Goal: Task Accomplishment & Management: Manage account settings

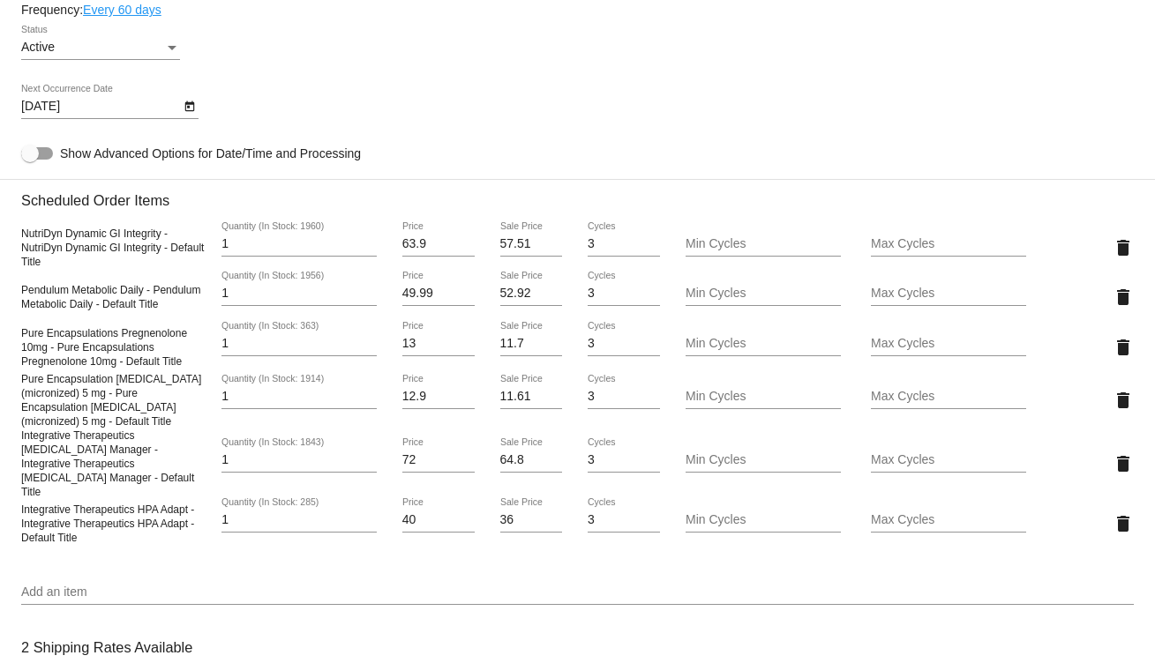
scroll to position [1059, 0]
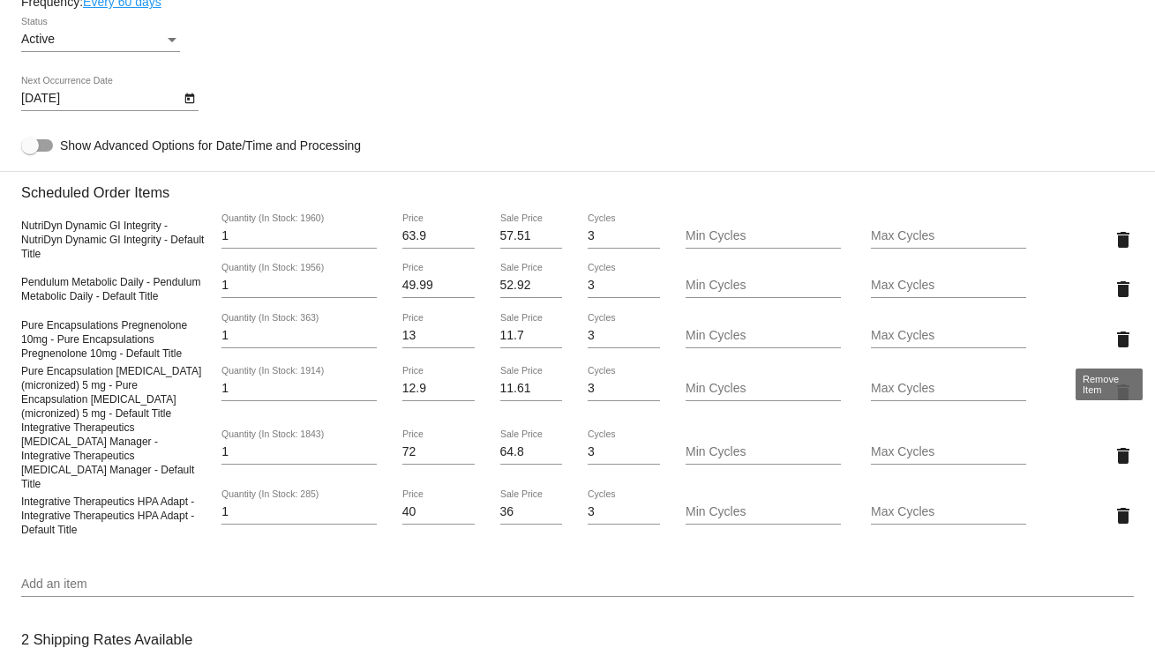
click at [1113, 333] on mat-icon "delete" at bounding box center [1123, 339] width 21 height 21
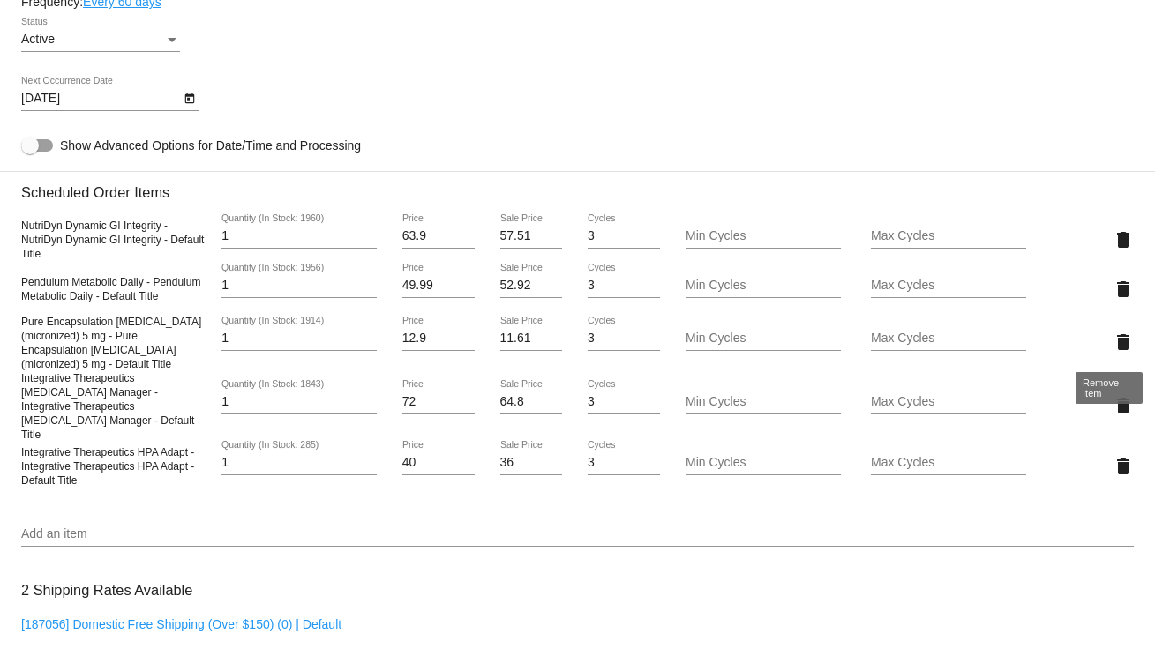
click at [1113, 340] on mat-icon "delete" at bounding box center [1123, 342] width 21 height 21
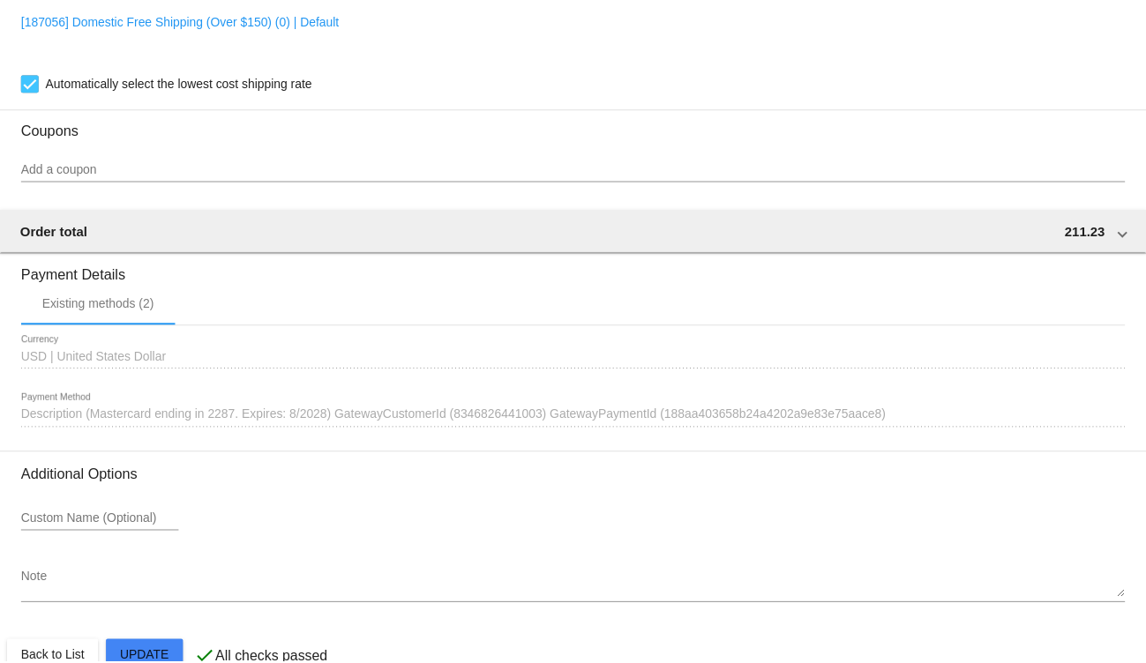
scroll to position [1624, 0]
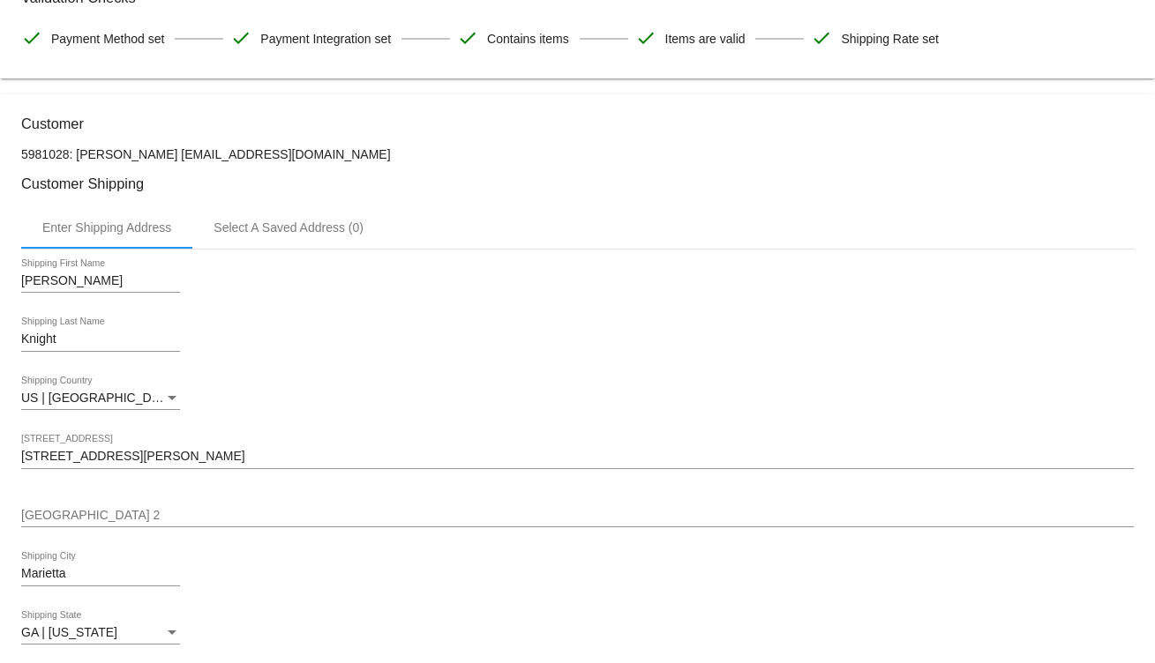
scroll to position [353, 0]
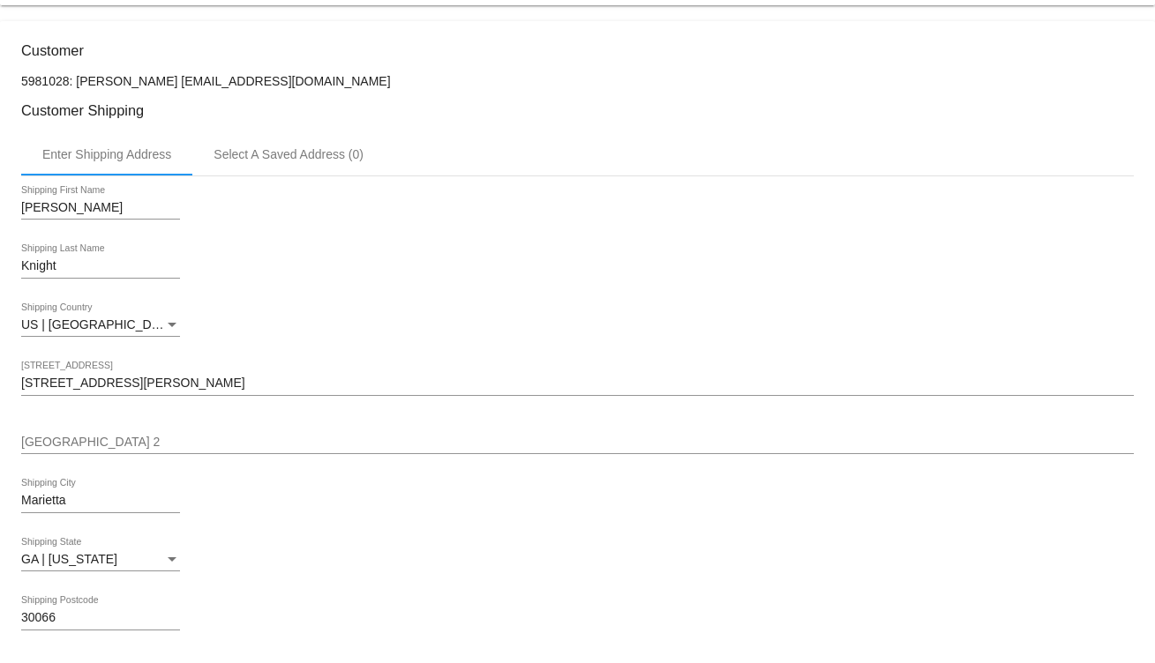
click at [162, 375] on div "2586 Bob Bettis Rd Shipping Street 1" at bounding box center [577, 379] width 1113 height 34
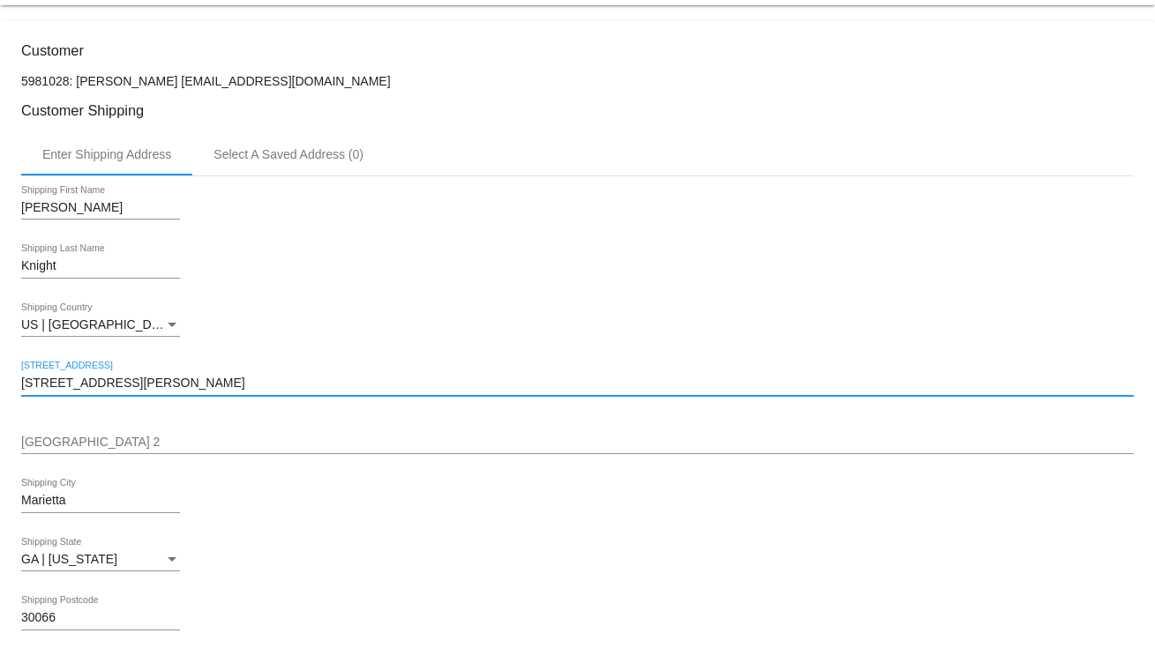
drag, startPoint x: 140, startPoint y: 385, endPoint x: -27, endPoint y: 379, distance: 167.7
click at [0, 379] on html "arrow_back Scheduled Order #871918 Active more_vert Last Processing Cycle ID: 8…" at bounding box center [577, 331] width 1155 height 663
paste input "003 S 7th St, Waco, TX 76706"
drag, startPoint x: 202, startPoint y: 384, endPoint x: 95, endPoint y: 378, distance: 106.9
click at [95, 378] on input "2003 S 7th St, Waco, TX 76706" at bounding box center [577, 384] width 1113 height 14
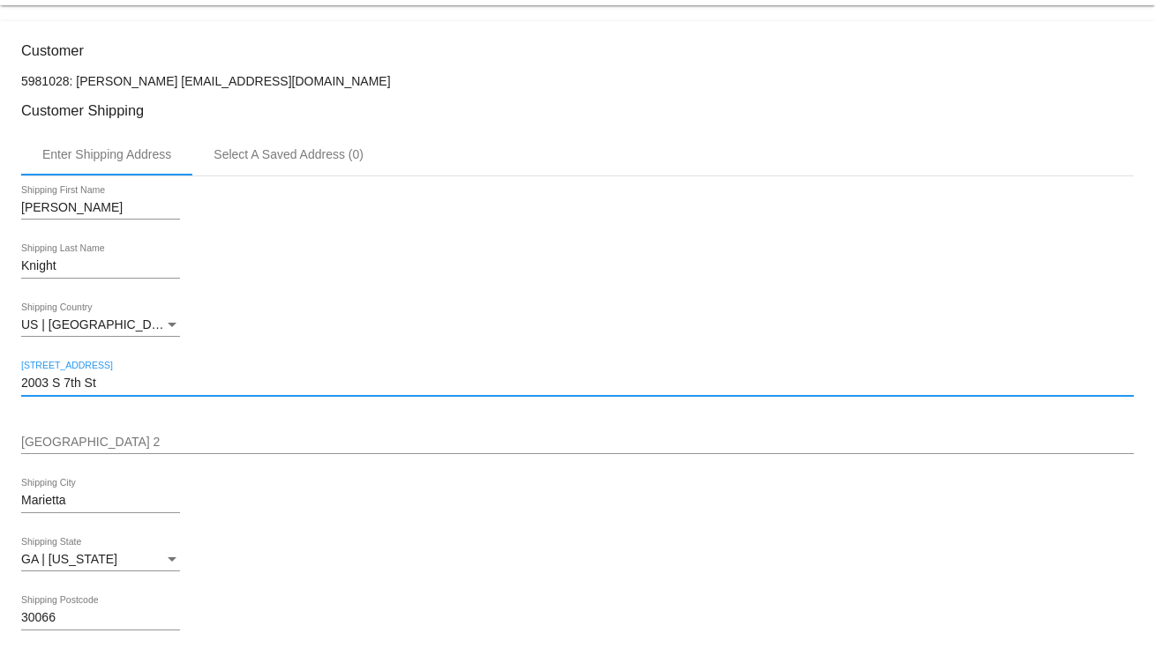
type input "2003 S 7th St"
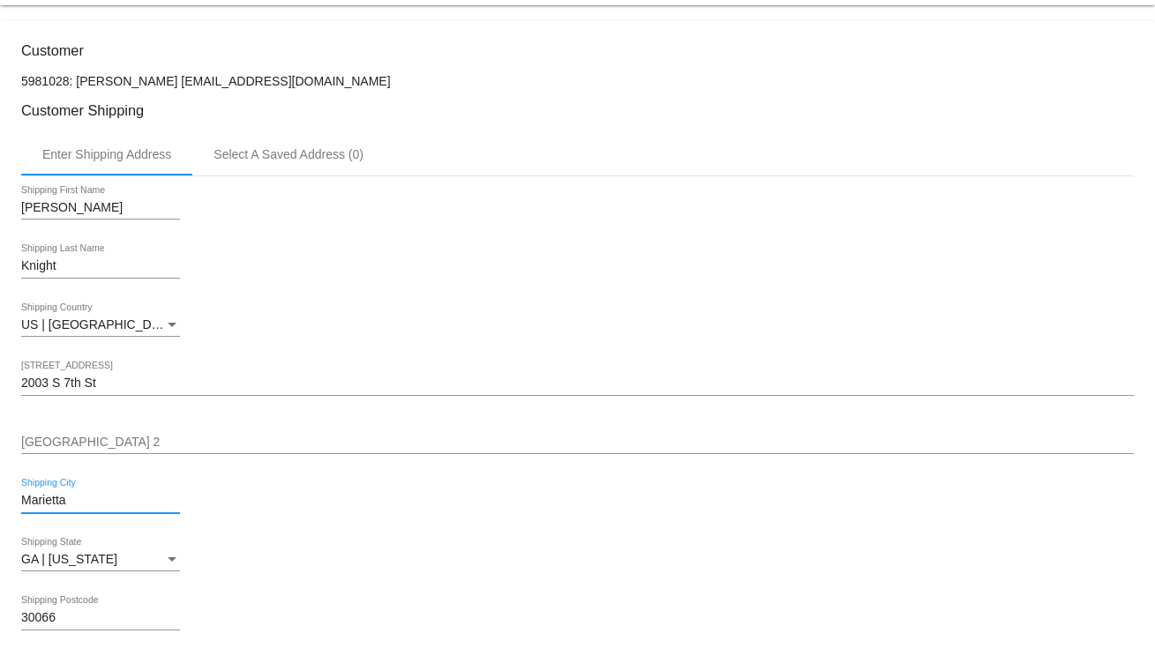
drag, startPoint x: 86, startPoint y: 498, endPoint x: -8, endPoint y: 498, distance: 94.4
click at [0, 498] on html "arrow_back Scheduled Order #871918 Active more_vert Last Processing Cycle ID: 8…" at bounding box center [577, 331] width 1155 height 663
paste input ", Waco, TX 76706"
click at [28, 498] on input ", Waco, TX 76706" at bounding box center [100, 501] width 159 height 14
drag, startPoint x: 118, startPoint y: 497, endPoint x: 78, endPoint y: 499, distance: 40.7
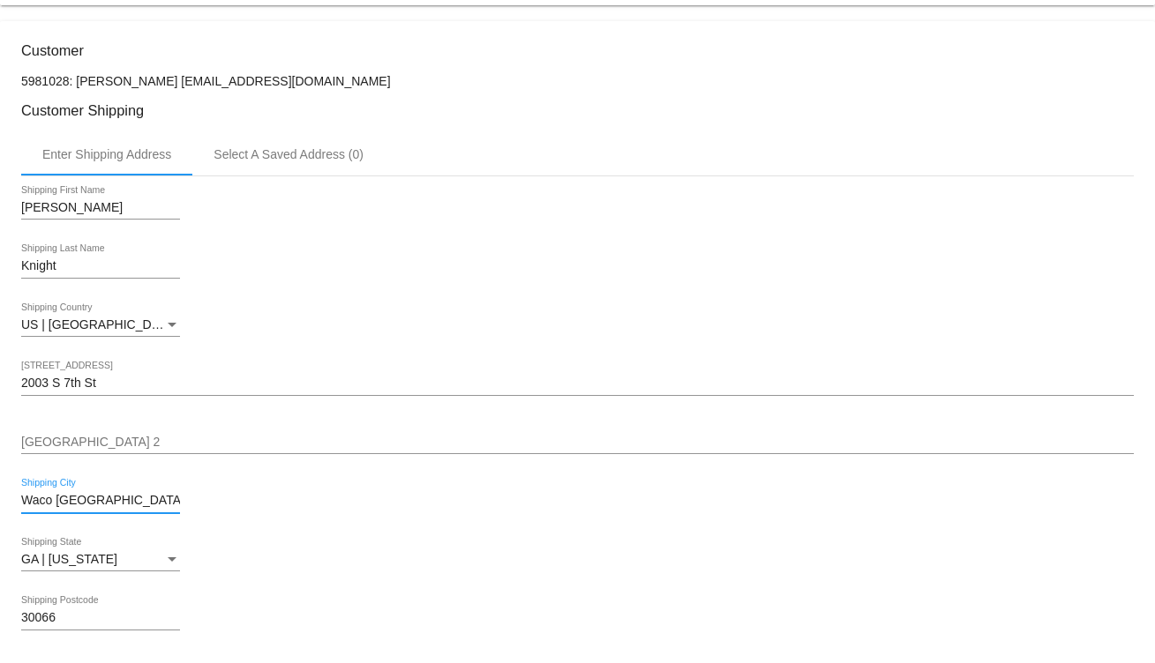
click at [78, 499] on input "Waco TX 76706" at bounding box center [100, 501] width 159 height 14
type input "Waco"
click at [153, 565] on div "GA | [US_STATE]" at bounding box center [92, 560] width 143 height 14
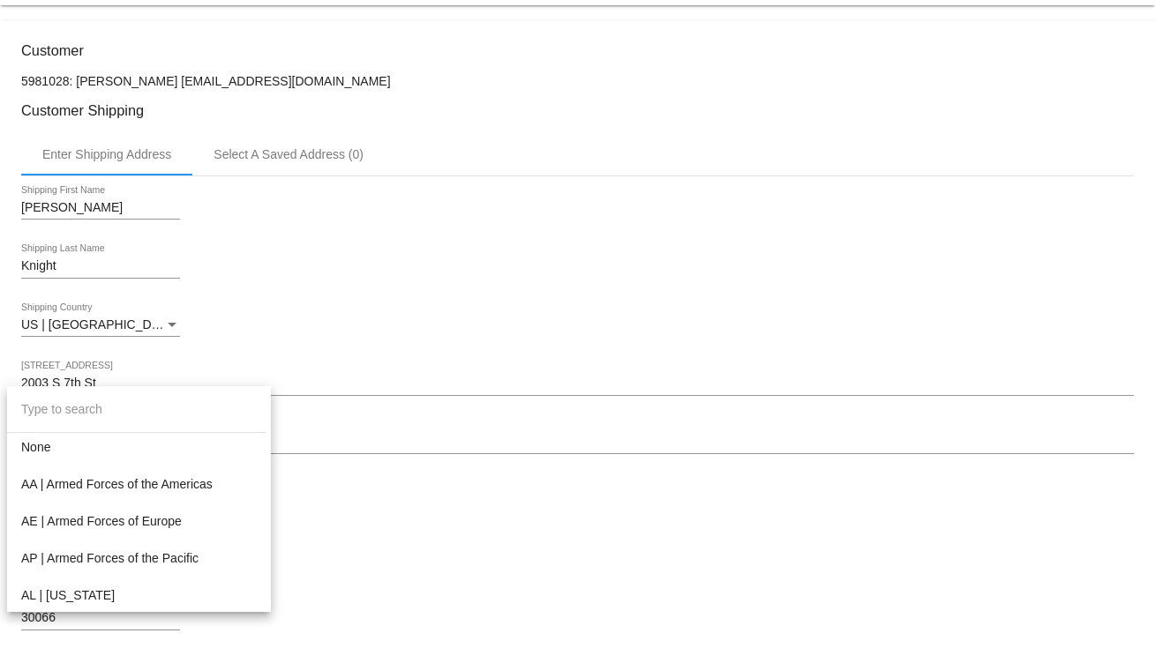
scroll to position [483, 0]
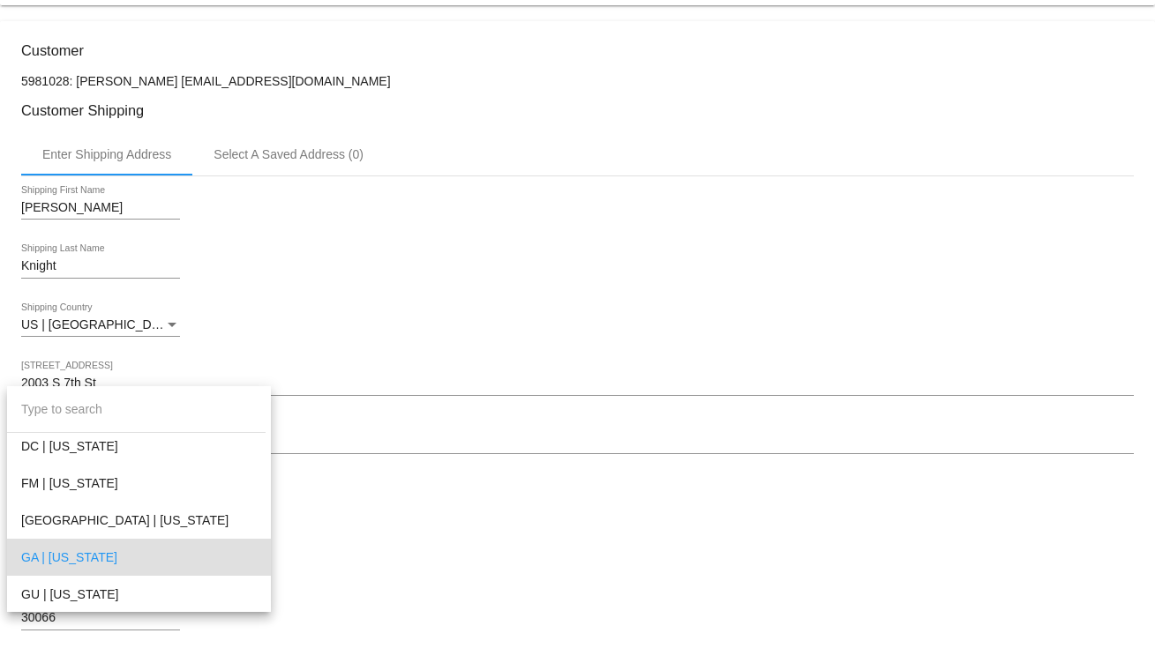
click at [51, 414] on input "dropdown search" at bounding box center [136, 409] width 259 height 46
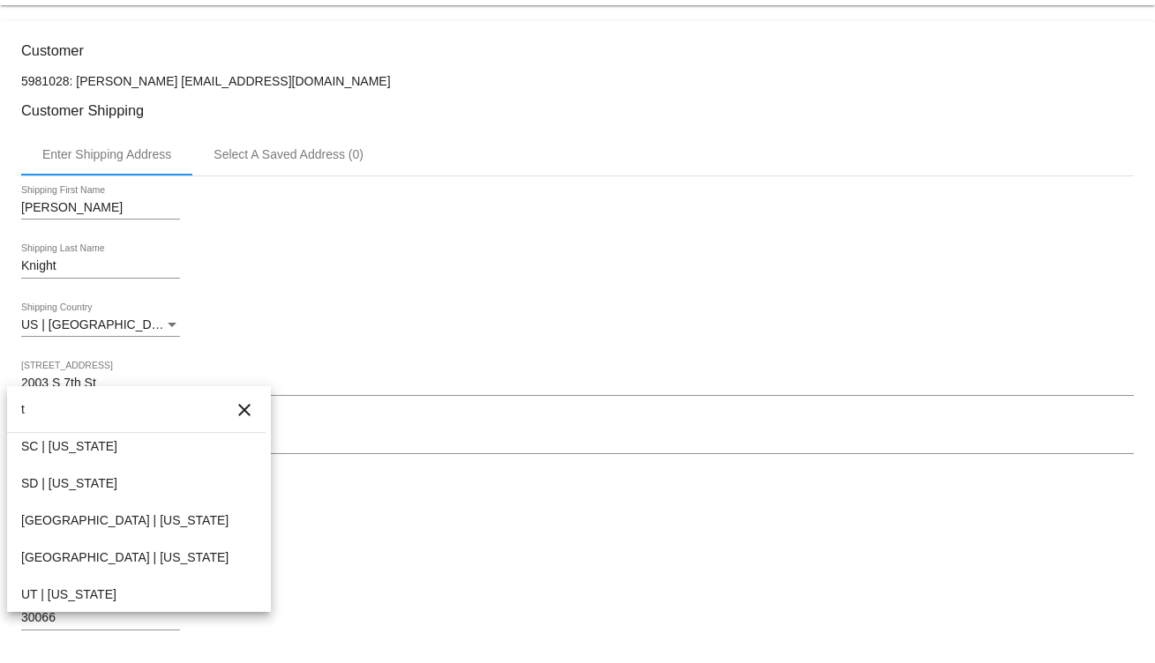
scroll to position [0, 0]
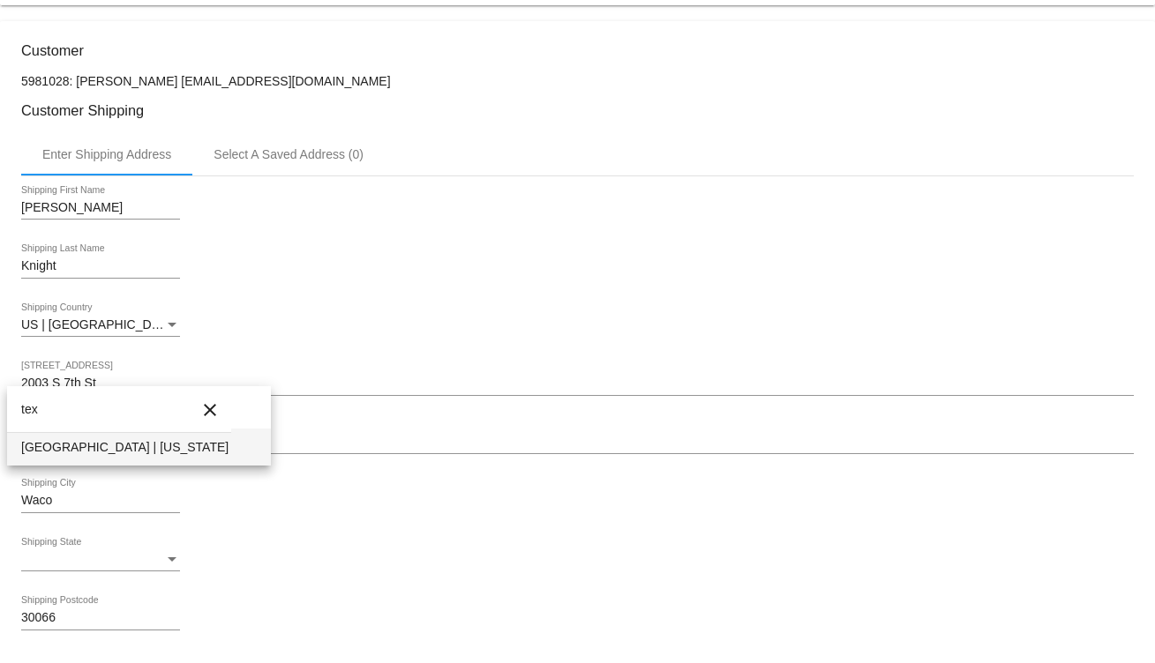
type input "tex"
click at [62, 459] on span "TX | Texas" at bounding box center [139, 447] width 236 height 37
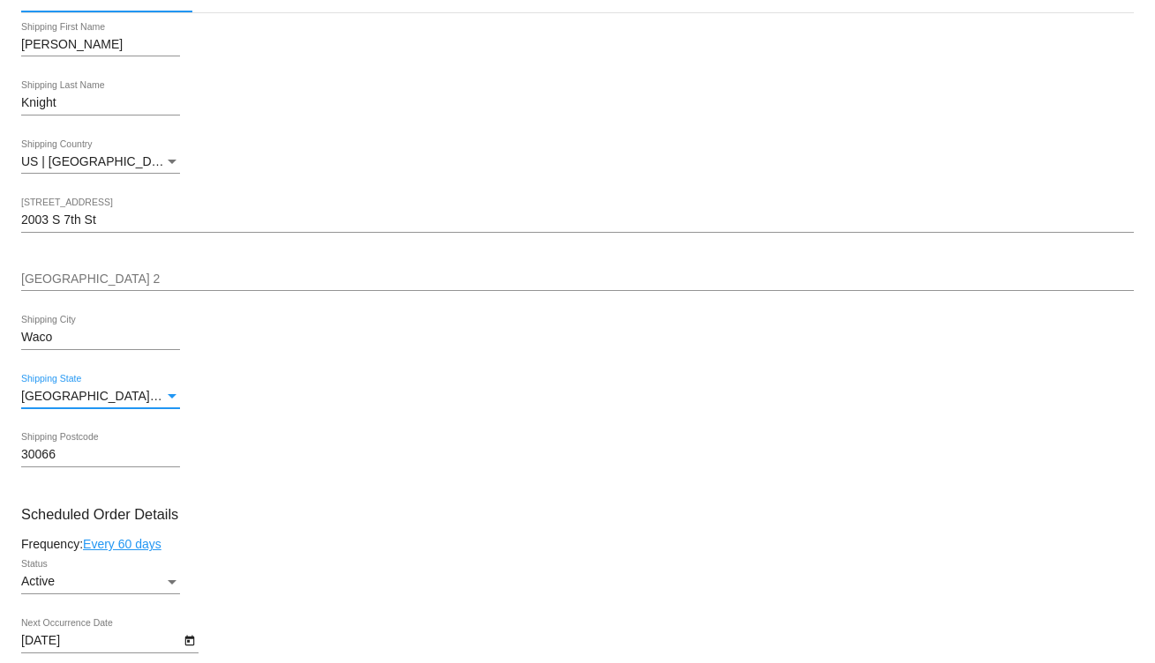
scroll to position [529, 0]
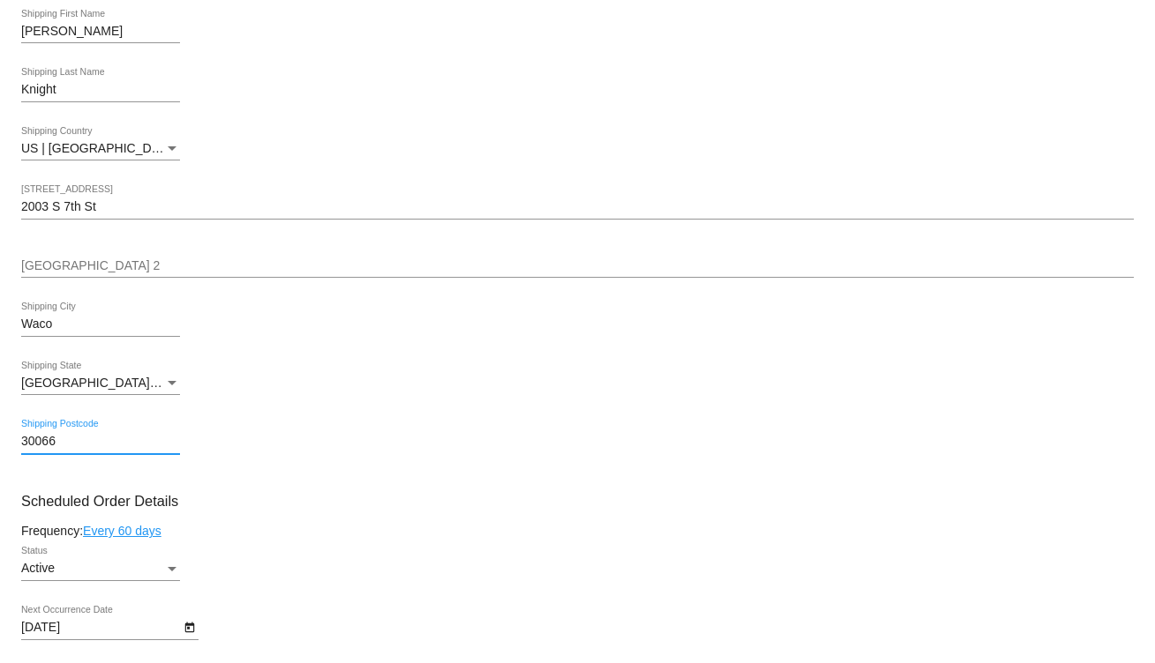
drag, startPoint x: 67, startPoint y: 439, endPoint x: -35, endPoint y: 439, distance: 102.3
click at [0, 439] on html "arrow_back Scheduled Order #871918 Active more_vert Last Processing Cycle ID: 8…" at bounding box center [577, 331] width 1155 height 663
paste input "7670"
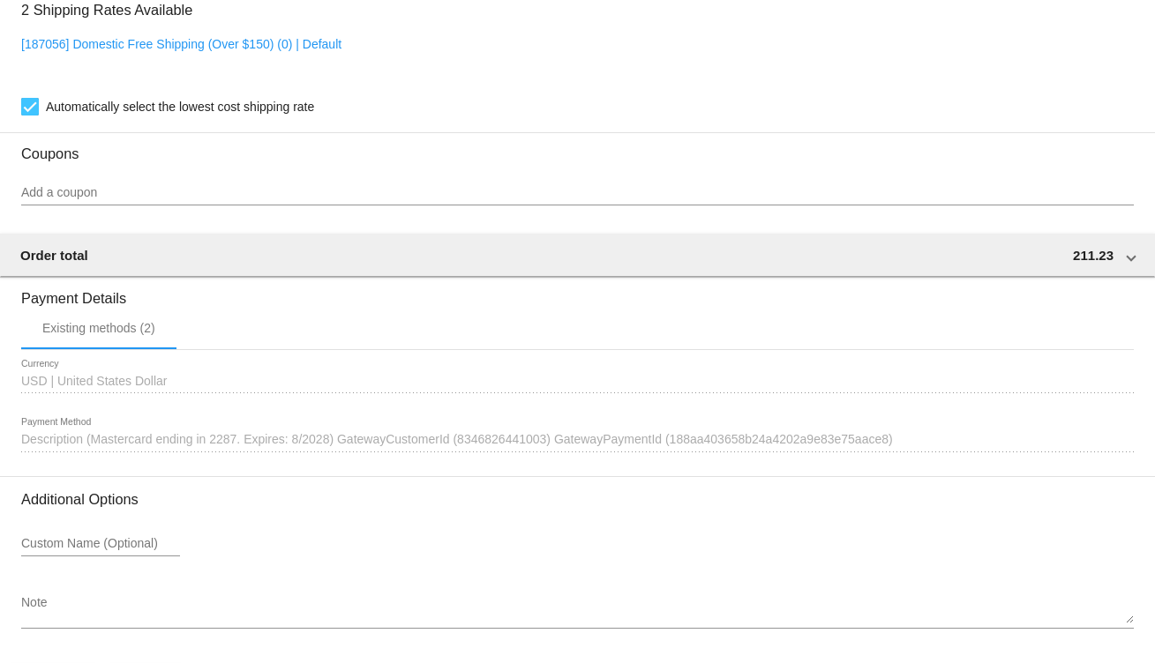
scroll to position [1624, 0]
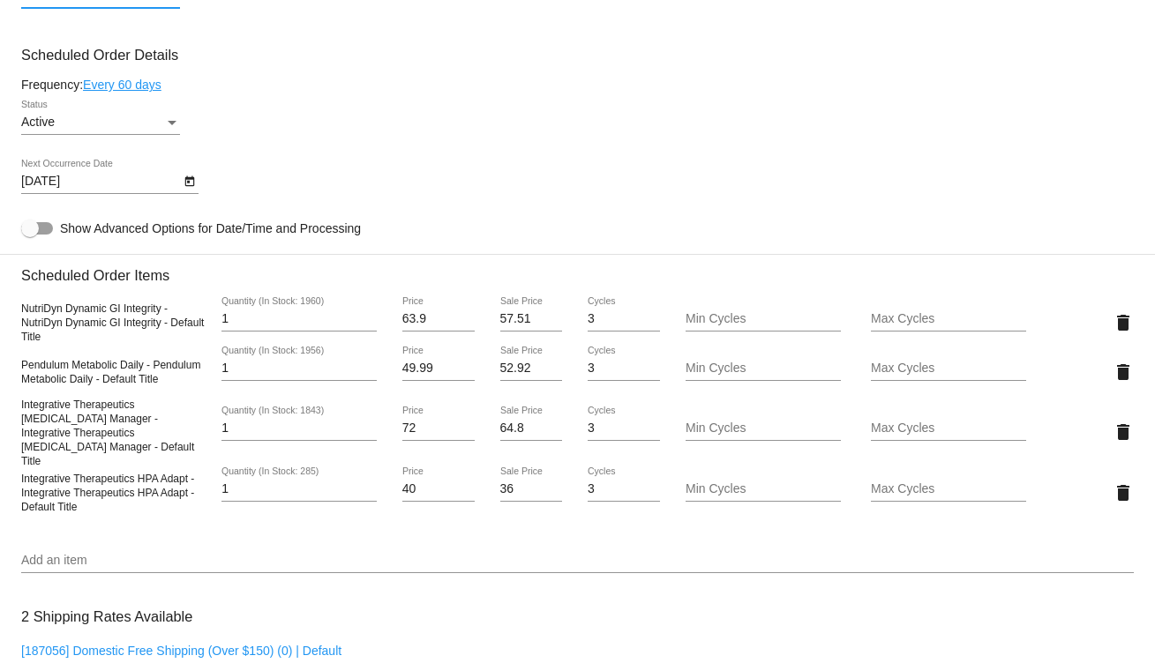
scroll to position [1007, 0]
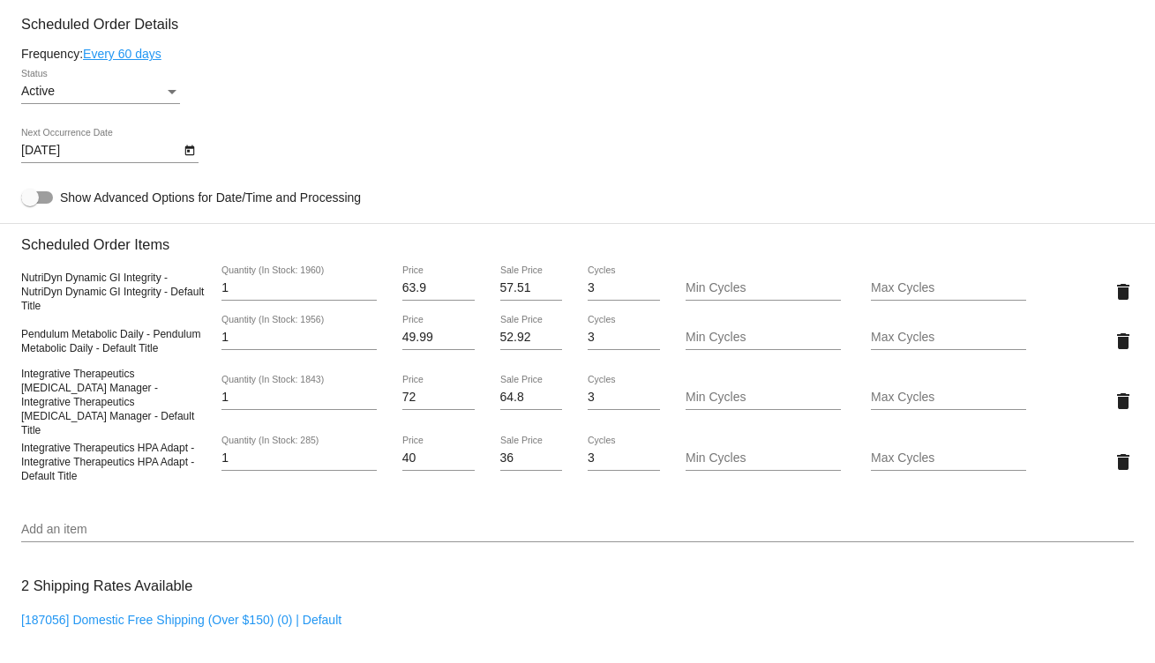
type input "76706"
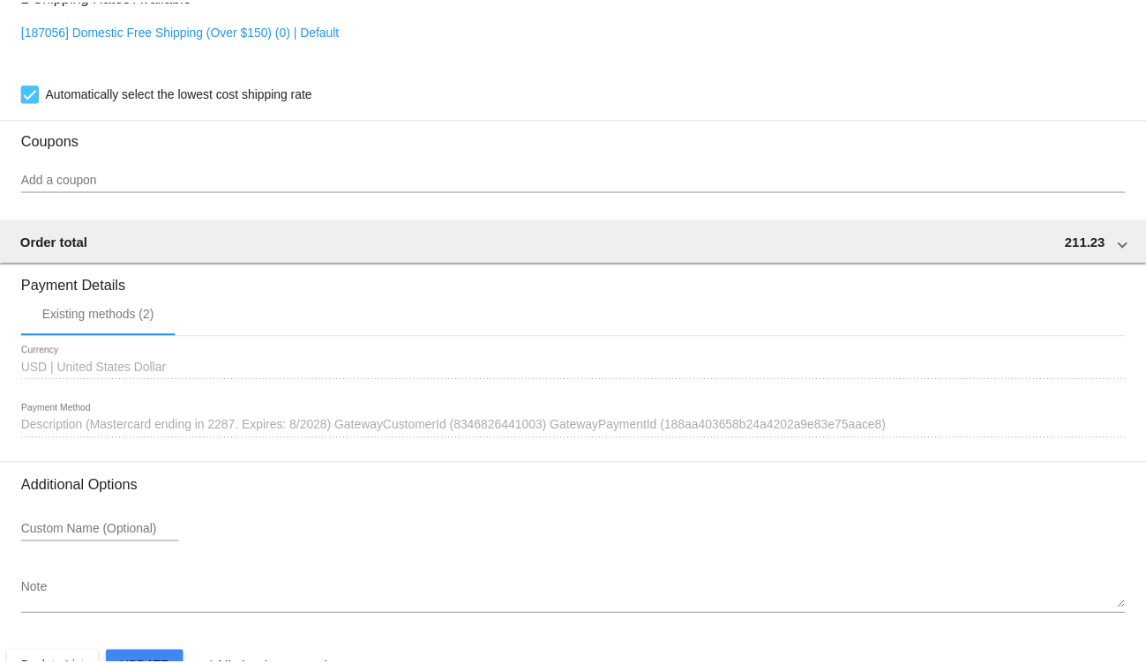
scroll to position [1624, 0]
